Goal: Transaction & Acquisition: Obtain resource

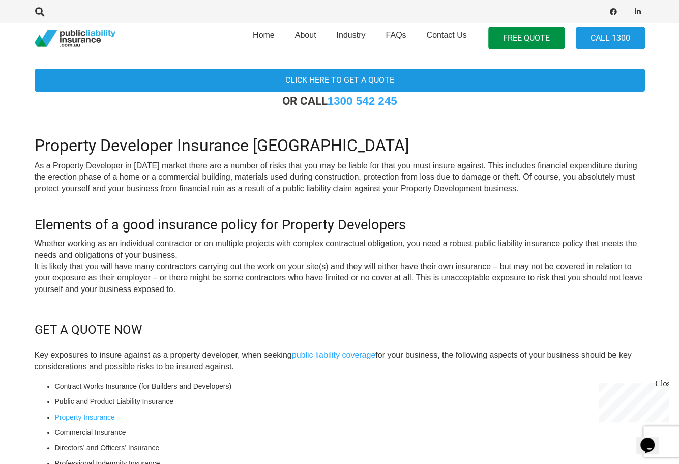
scroll to position [102, 0]
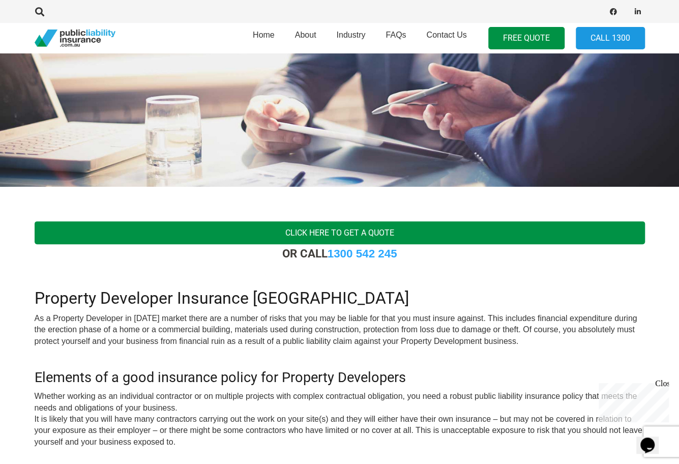
click at [326, 228] on link "Click here to get a quote" at bounding box center [340, 232] width 611 height 23
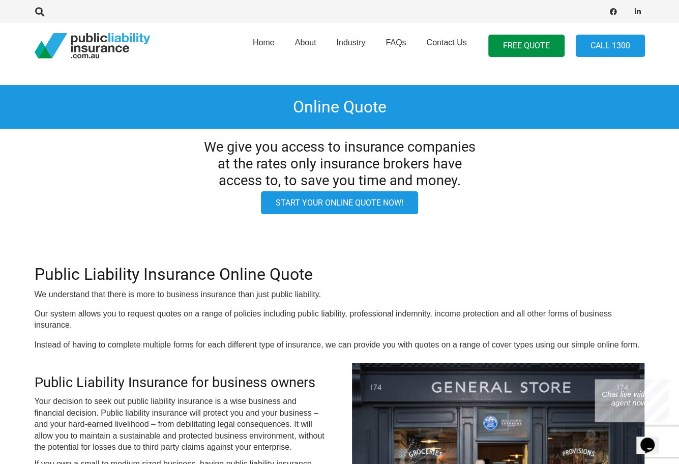
click at [354, 204] on link "Start your online quote now!" at bounding box center [339, 202] width 157 height 23
